Goal: Navigation & Orientation: Understand site structure

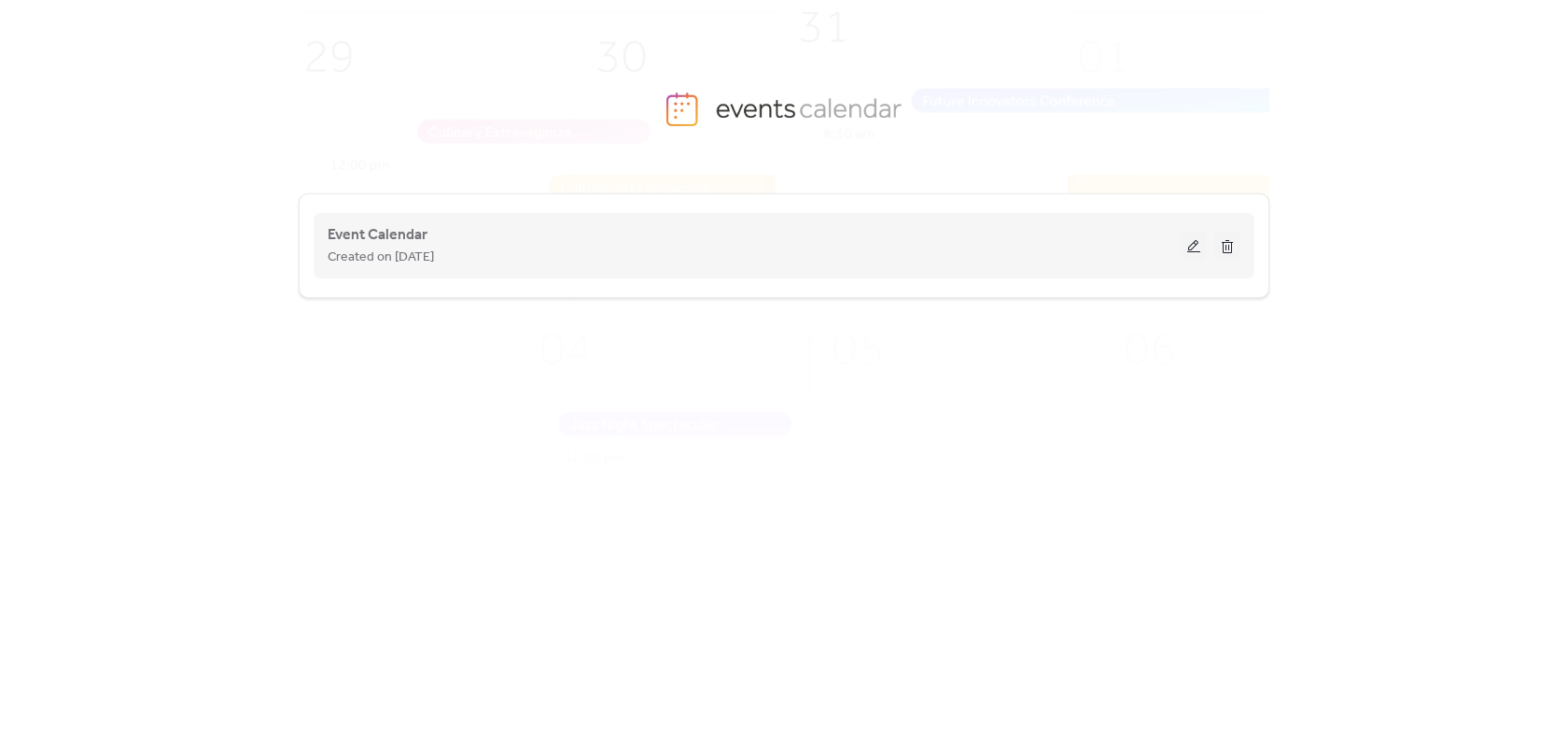
click at [1200, 251] on button at bounding box center [1194, 246] width 26 height 28
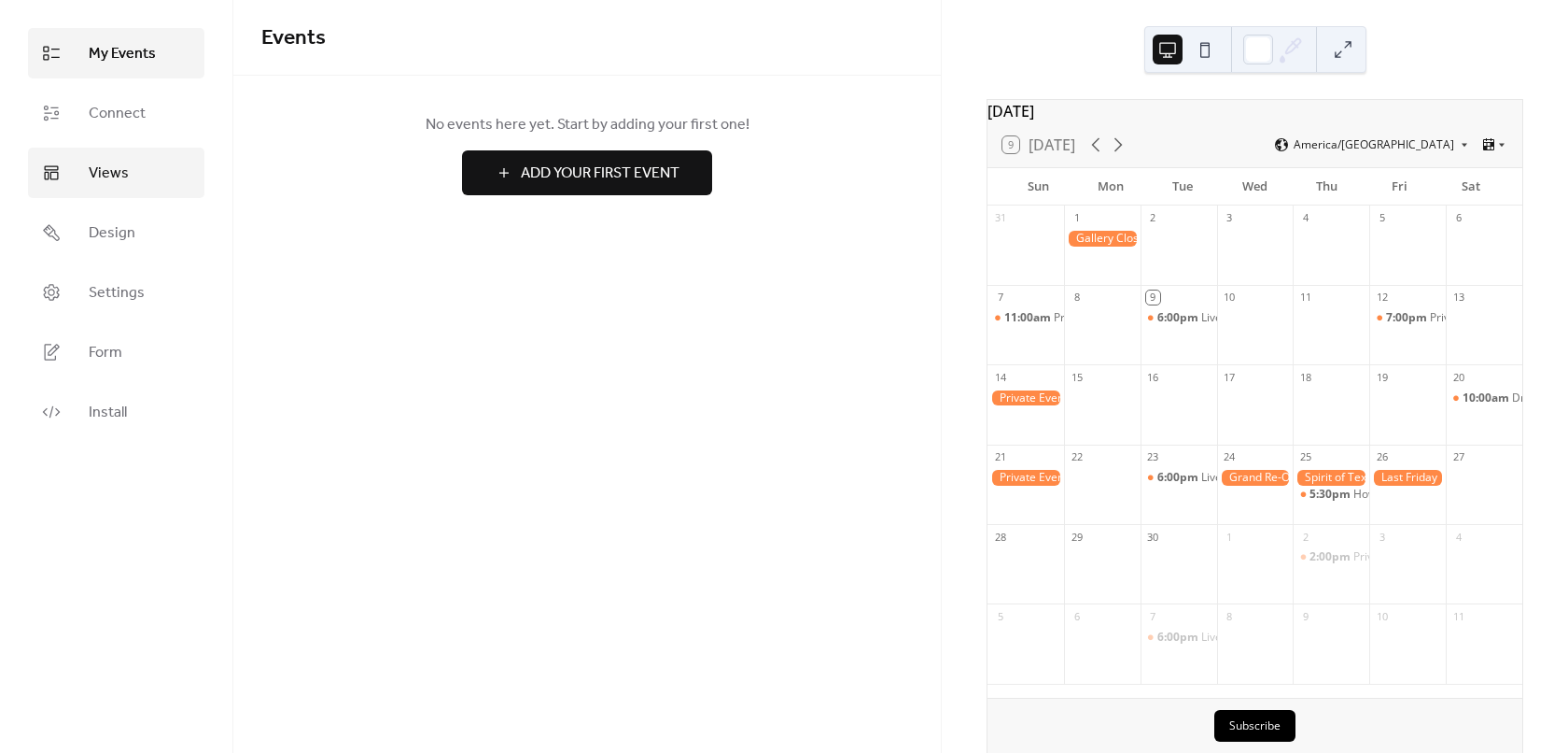
click at [113, 185] on span "Views" at bounding box center [109, 174] width 40 height 23
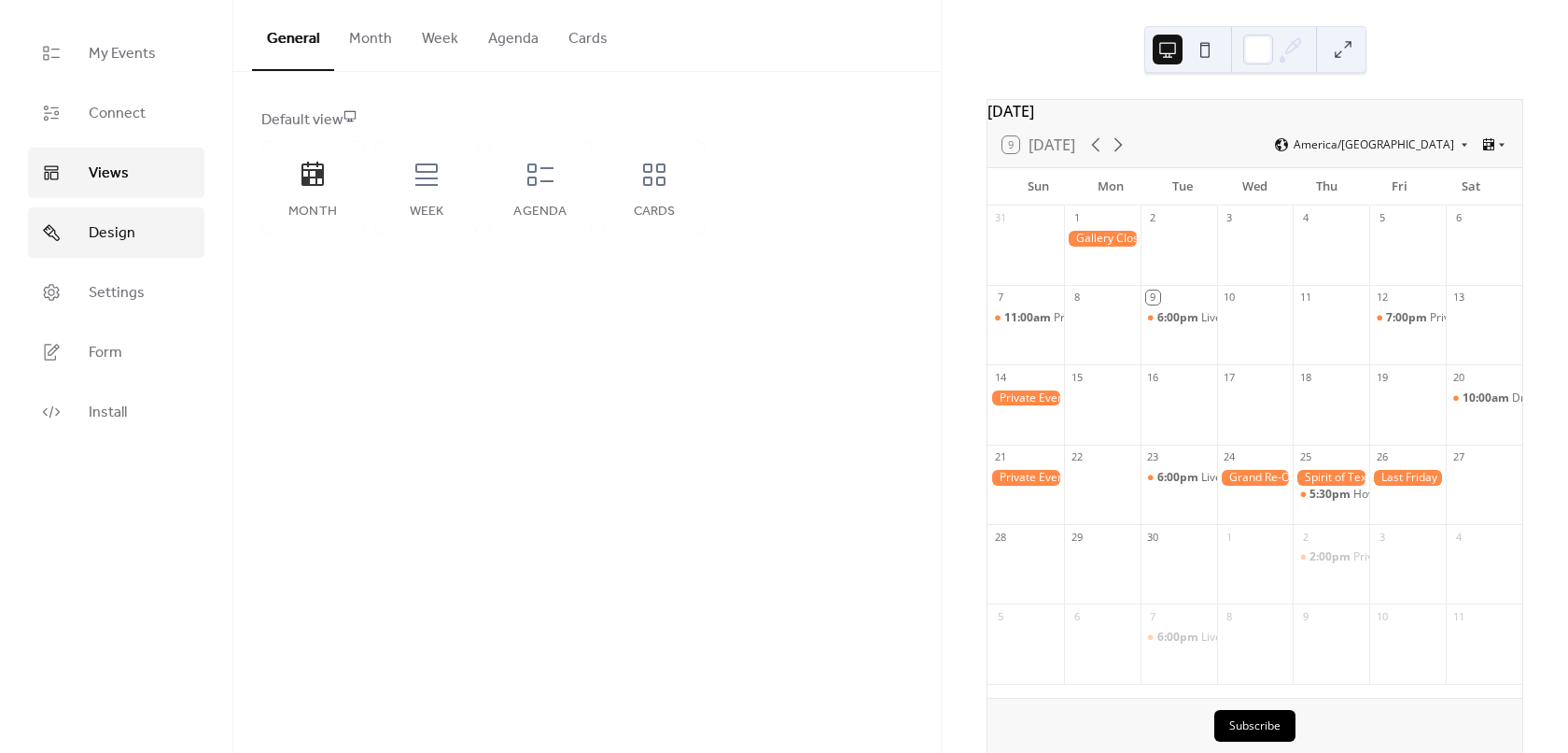
click at [113, 236] on span "Design" at bounding box center [111, 233] width 46 height 23
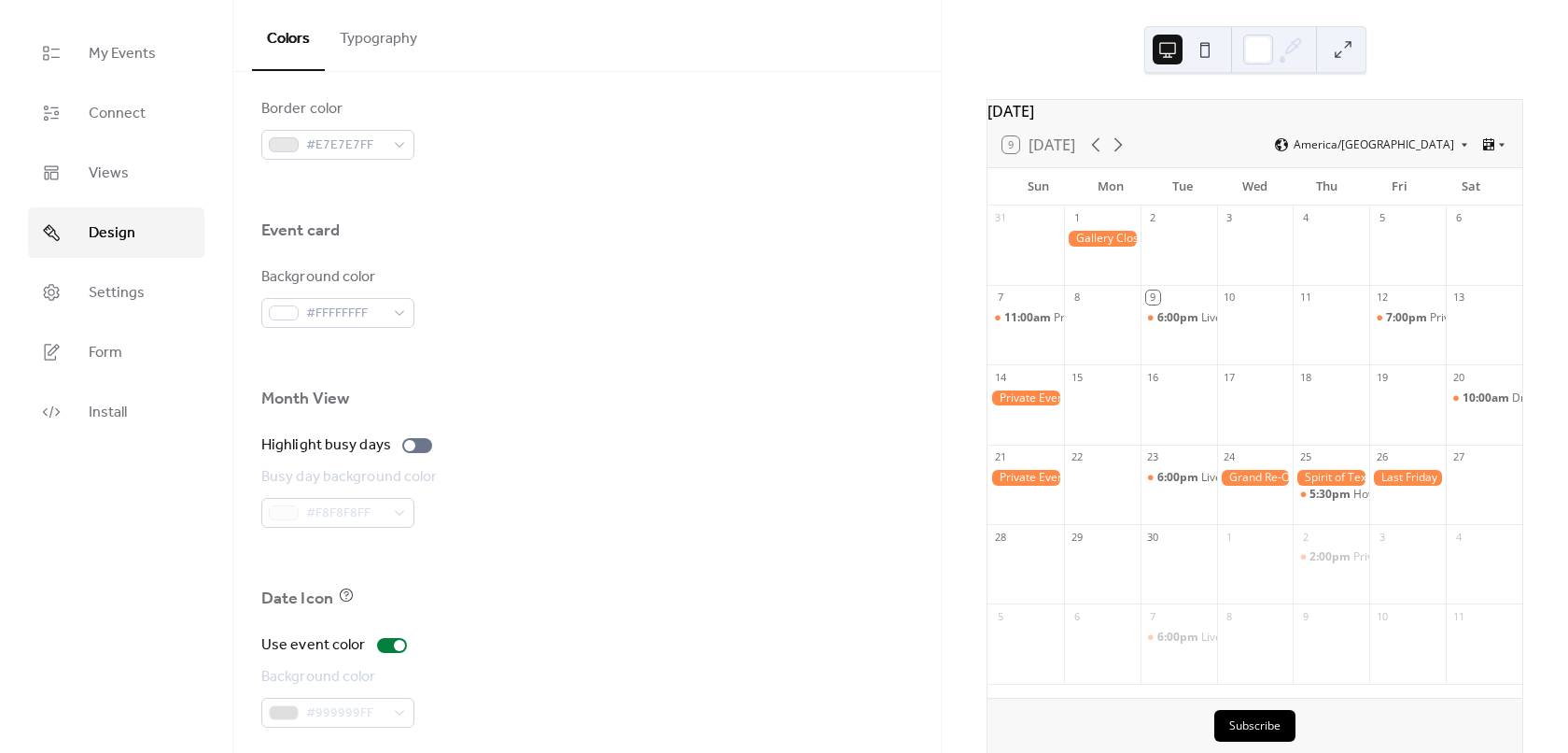
scroll to position [1129, 0]
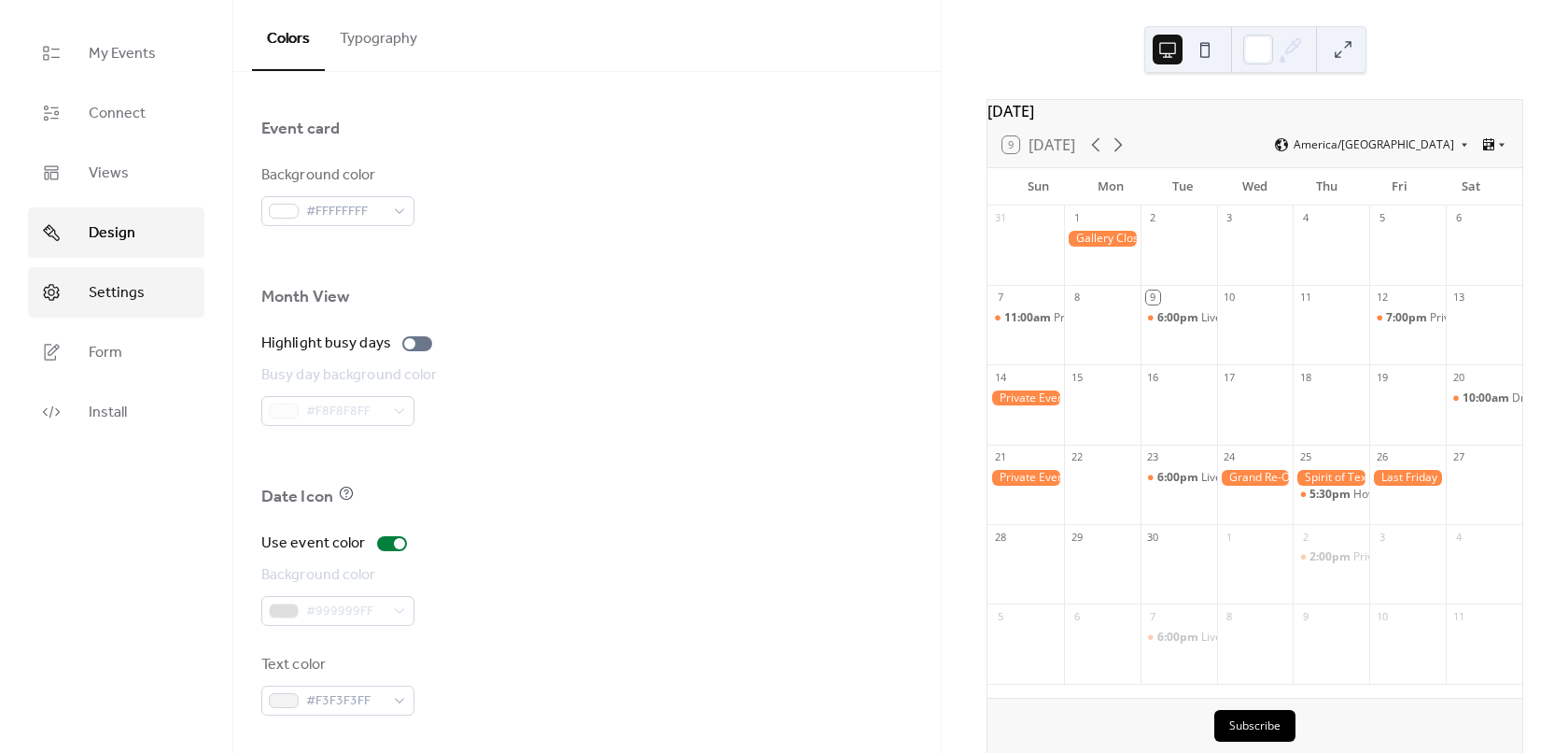
click at [87, 287] on link "Settings" at bounding box center [116, 292] width 177 height 50
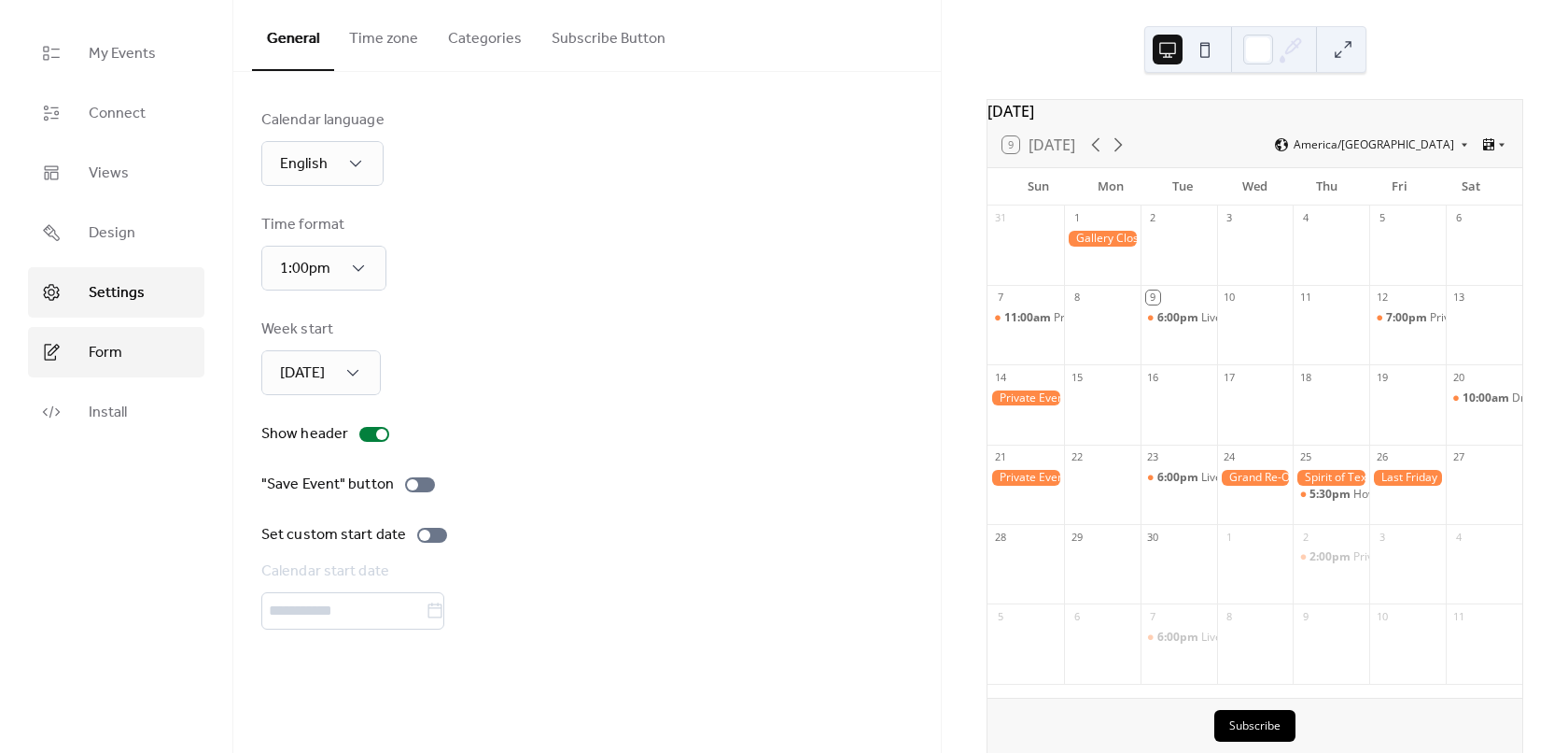
click at [77, 339] on link "Form" at bounding box center [116, 351] width 177 height 50
